Goal: Information Seeking & Learning: Find contact information

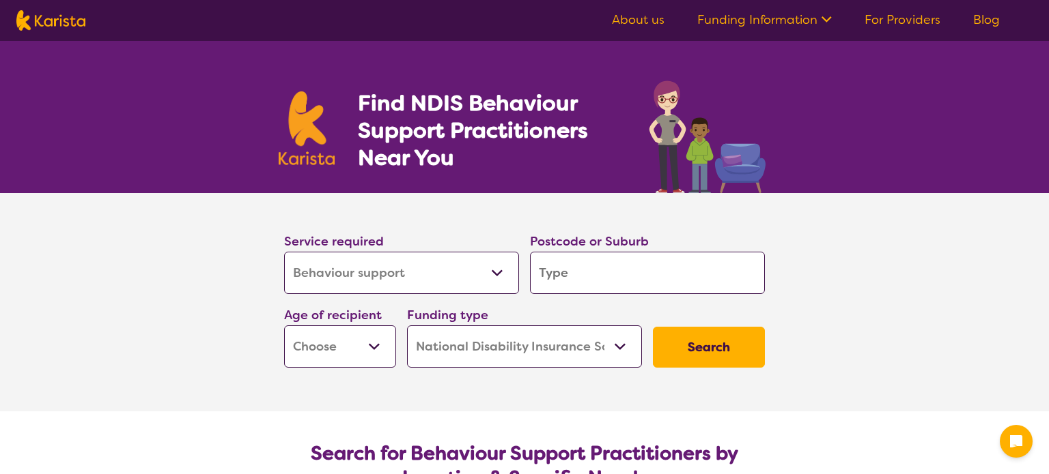
select select "Behaviour support"
select select "NDIS"
select select "Behaviour support"
select select "NDIS"
click at [649, 18] on link "About us" at bounding box center [638, 20] width 53 height 16
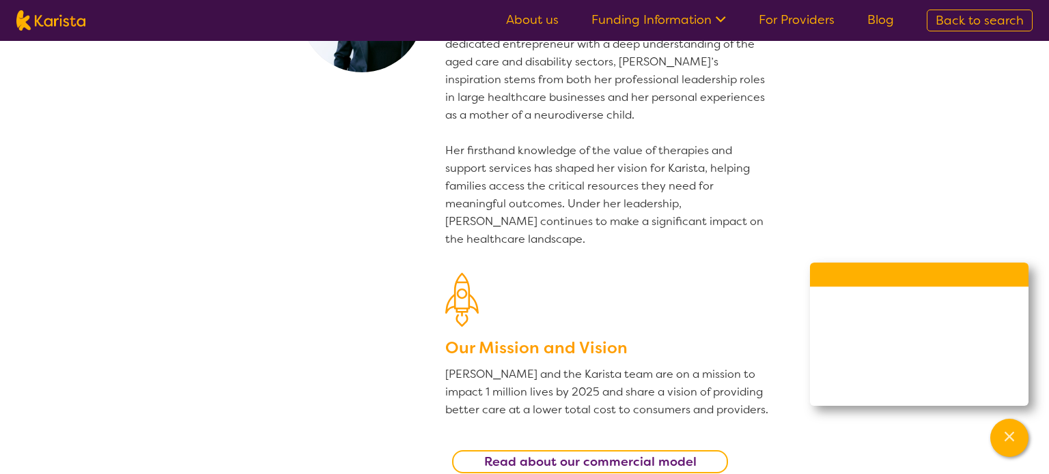
scroll to position [93, 0]
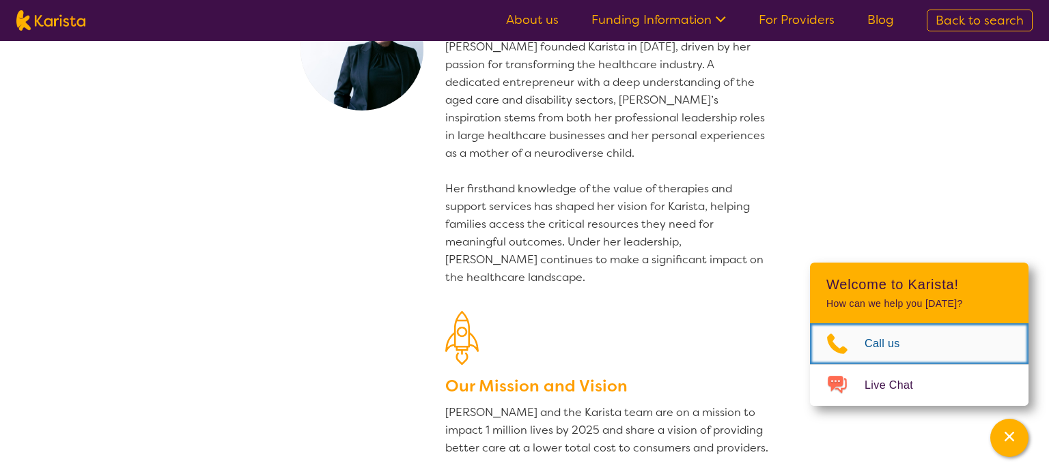
click at [883, 348] on span "Call us" at bounding box center [890, 344] width 52 height 20
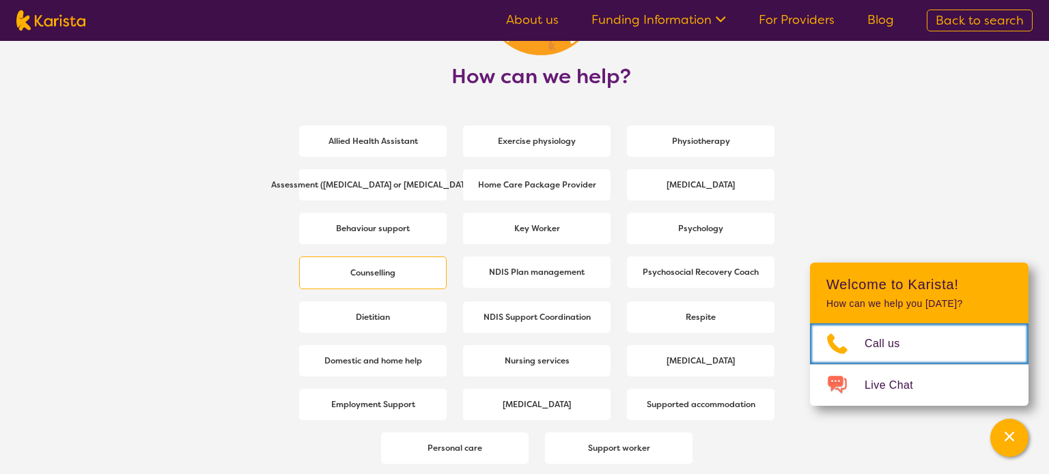
scroll to position [1815, 0]
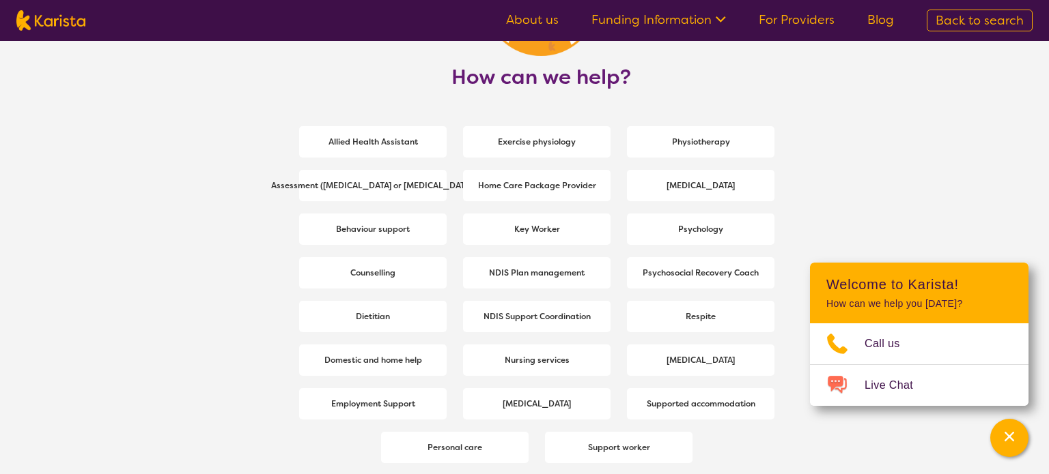
click at [371, 226] on b "Behaviour support" at bounding box center [373, 229] width 74 height 11
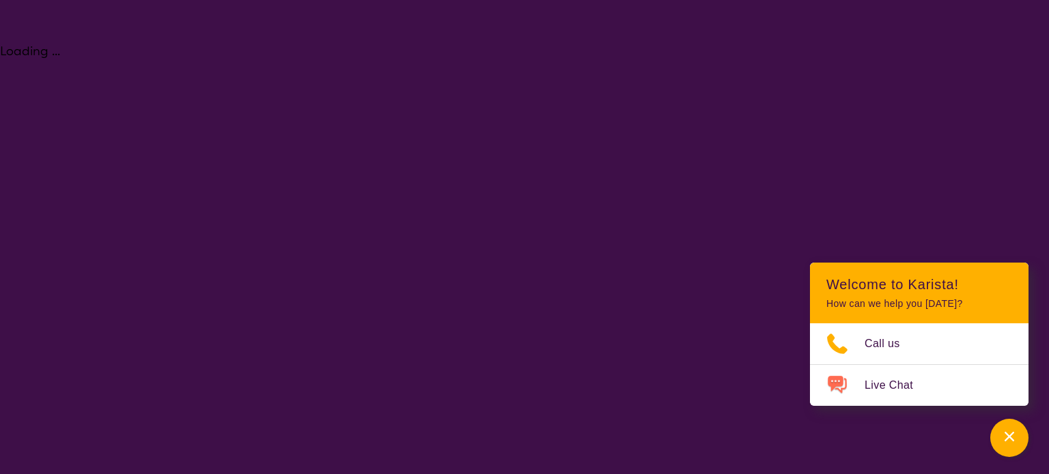
select select "Behaviour support"
select select "NDIS"
select select "Behaviour support"
select select "NDIS"
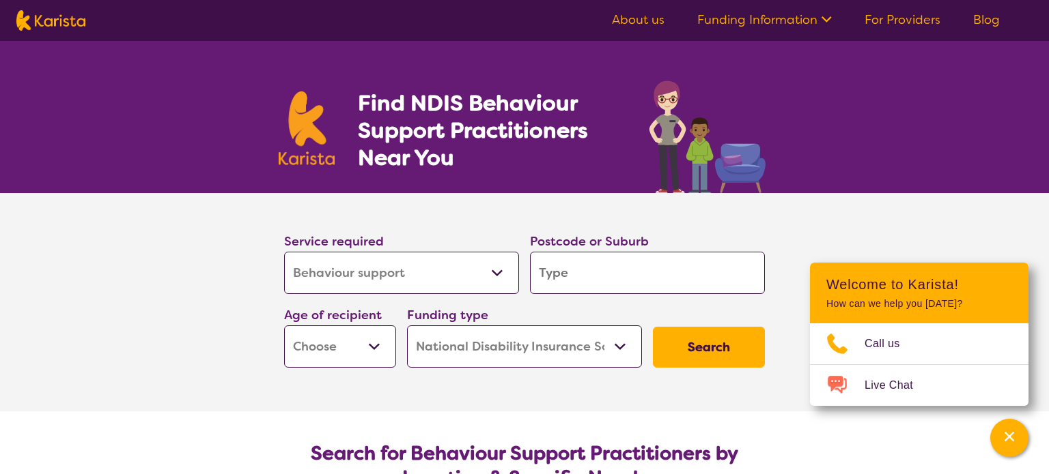
click at [582, 277] on input "search" at bounding box center [647, 273] width 235 height 42
type input "2770"
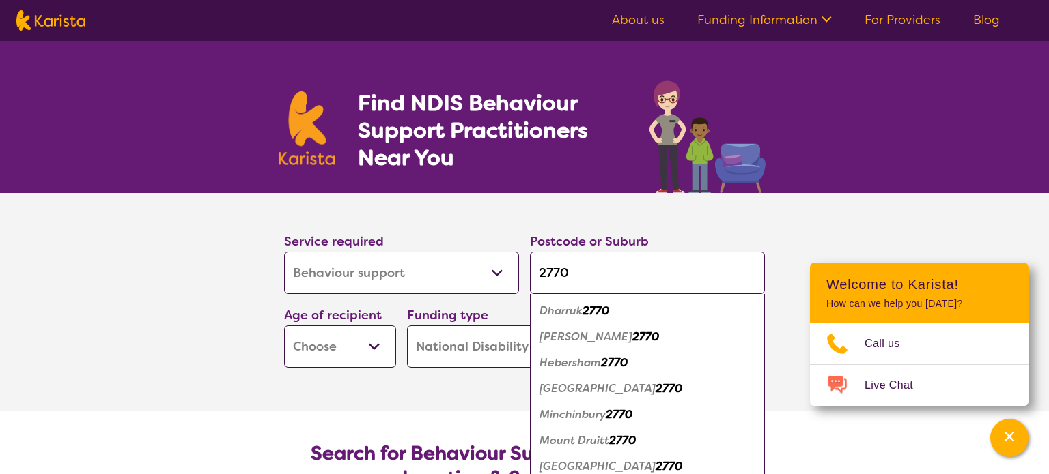
scroll to position [67, 0]
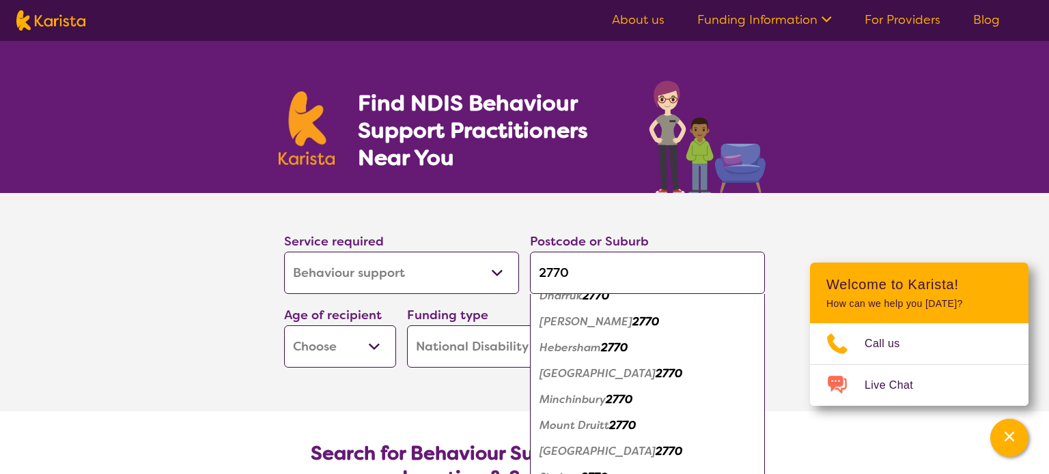
click at [578, 398] on em "Minchinbury" at bounding box center [572, 400] width 66 height 14
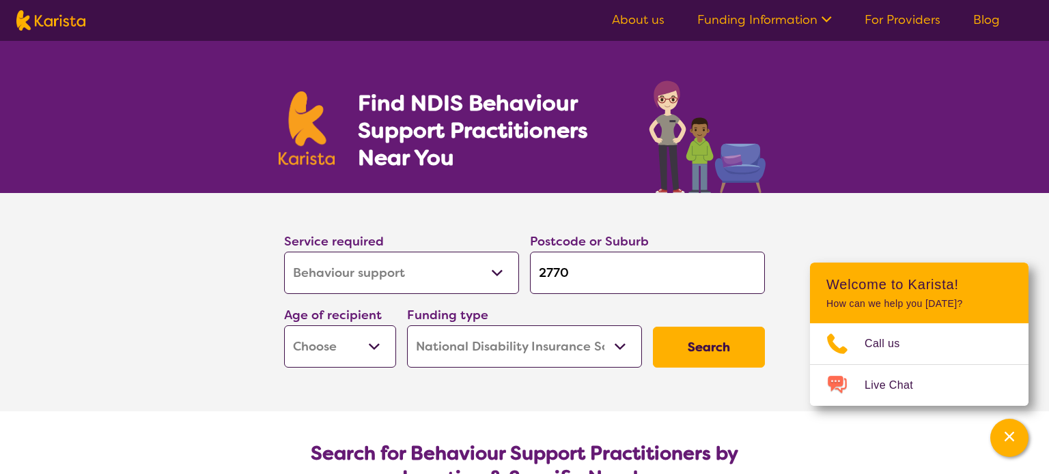
click at [371, 347] on select "Early Childhood - 0 to 9 Child - 10 to 11 Adolescent - 12 to 17 Adult - 18 to 6…" at bounding box center [340, 347] width 112 height 42
select select "AD"
click at [284, 326] on select "Early Childhood - 0 to 9 Child - 10 to 11 Adolescent - 12 to 17 Adult - 18 to 6…" at bounding box center [340, 347] width 112 height 42
select select "AD"
click at [703, 347] on button "Search" at bounding box center [709, 347] width 112 height 41
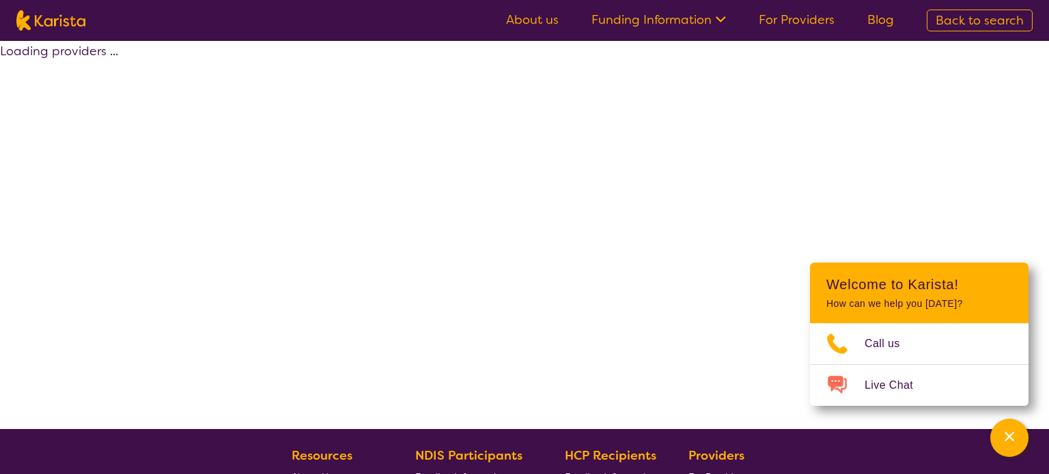
select select "by_score"
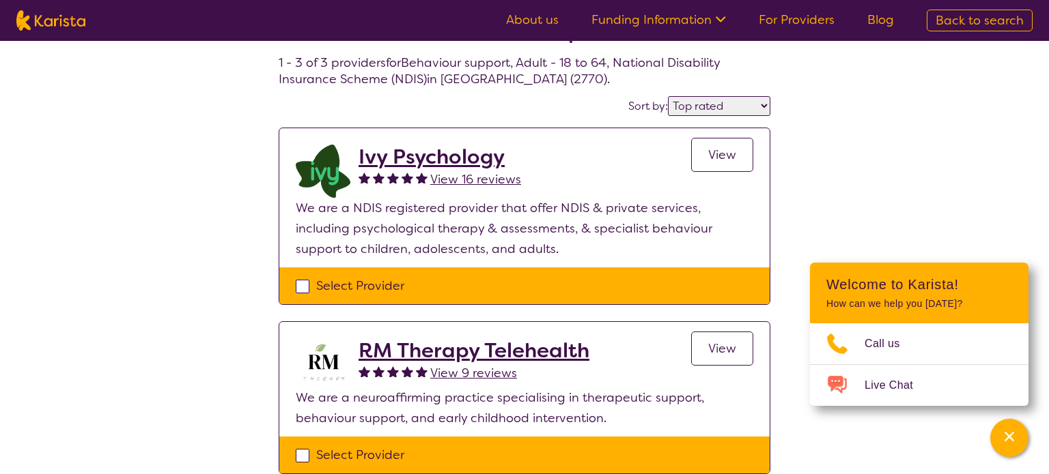
scroll to position [59, 0]
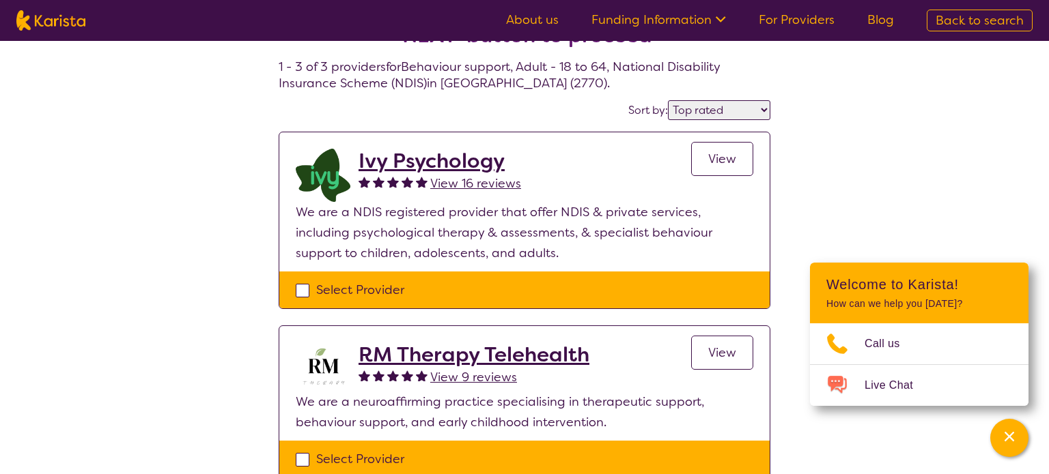
click at [715, 157] on span "View" at bounding box center [722, 159] width 28 height 16
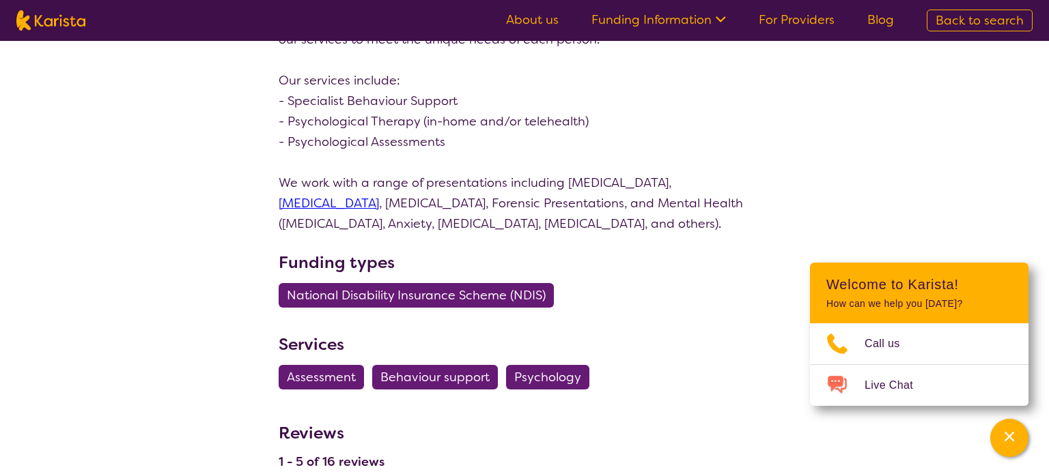
scroll to position [459, 0]
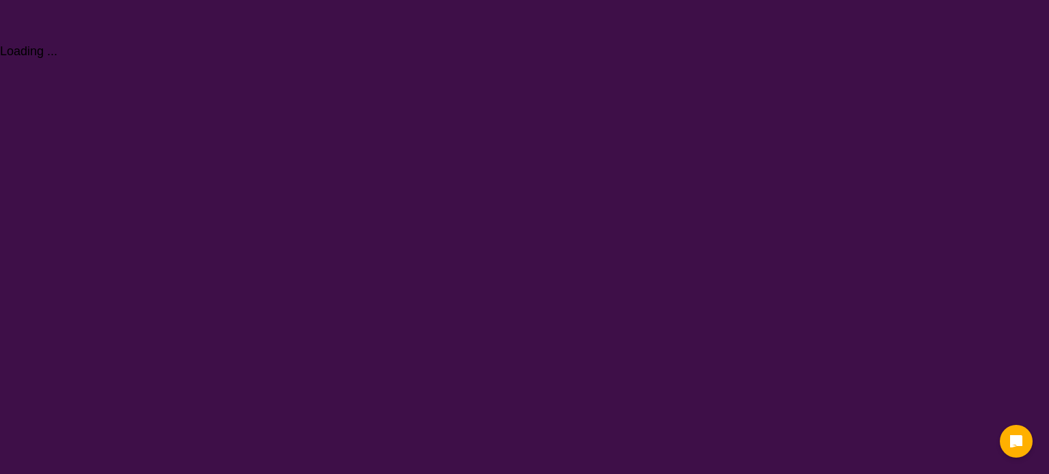
select select "Behaviour support"
select select "AD"
select select "NDIS"
select select "Behaviour support"
select select "AD"
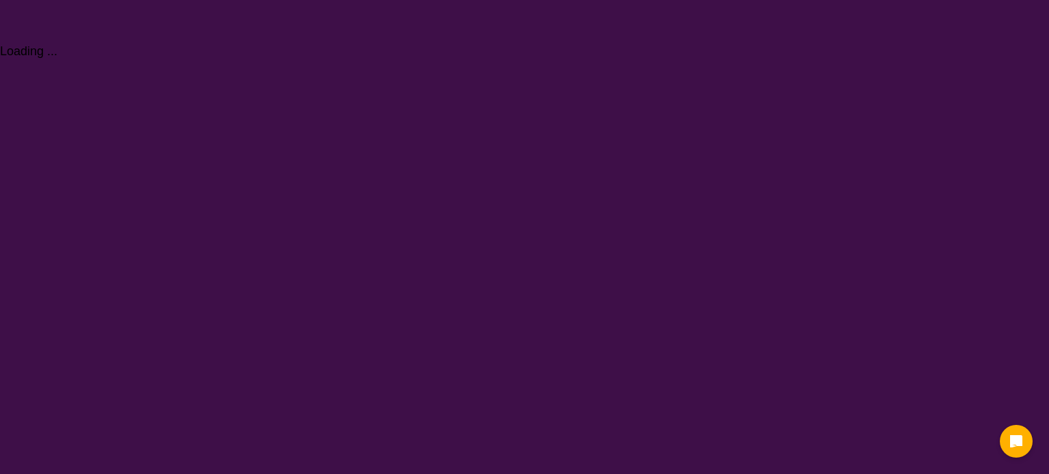
select select "NDIS"
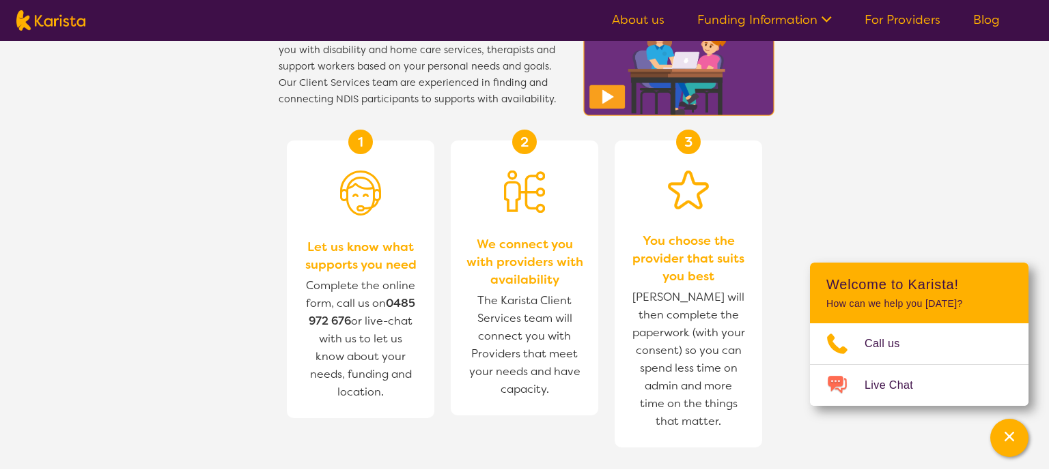
scroll to position [1613, 0]
